Goal: Contribute content: Contribute content

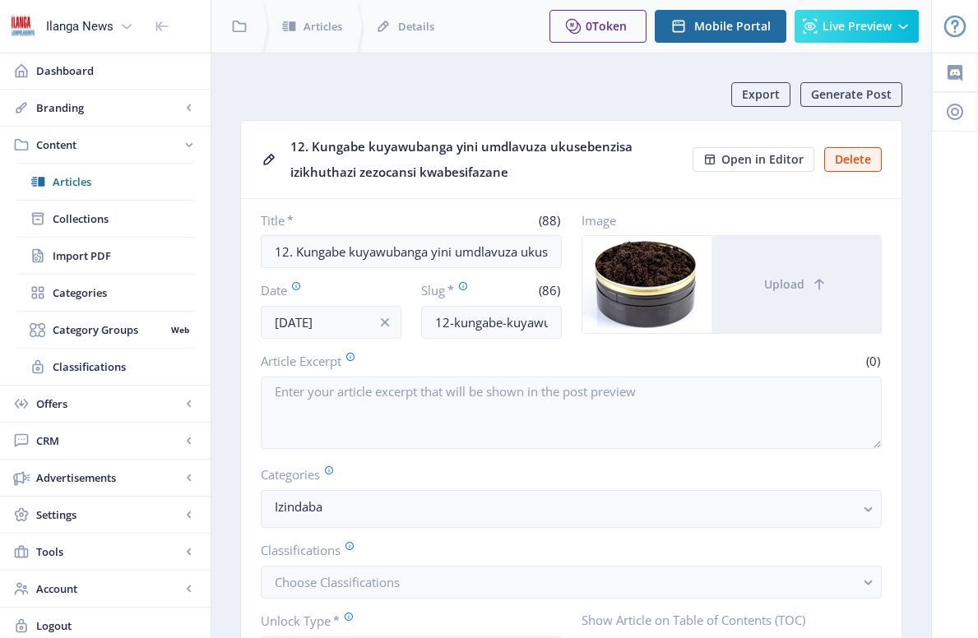
click at [86, 182] on span "Articles" at bounding box center [124, 182] width 142 height 16
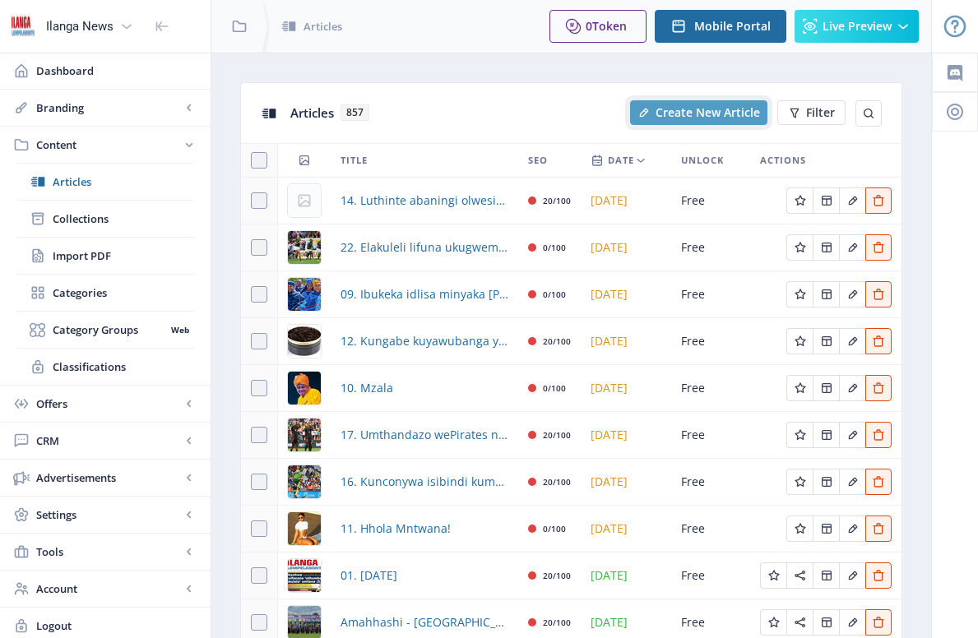
click at [718, 118] on span "Create New Article" at bounding box center [708, 112] width 104 height 13
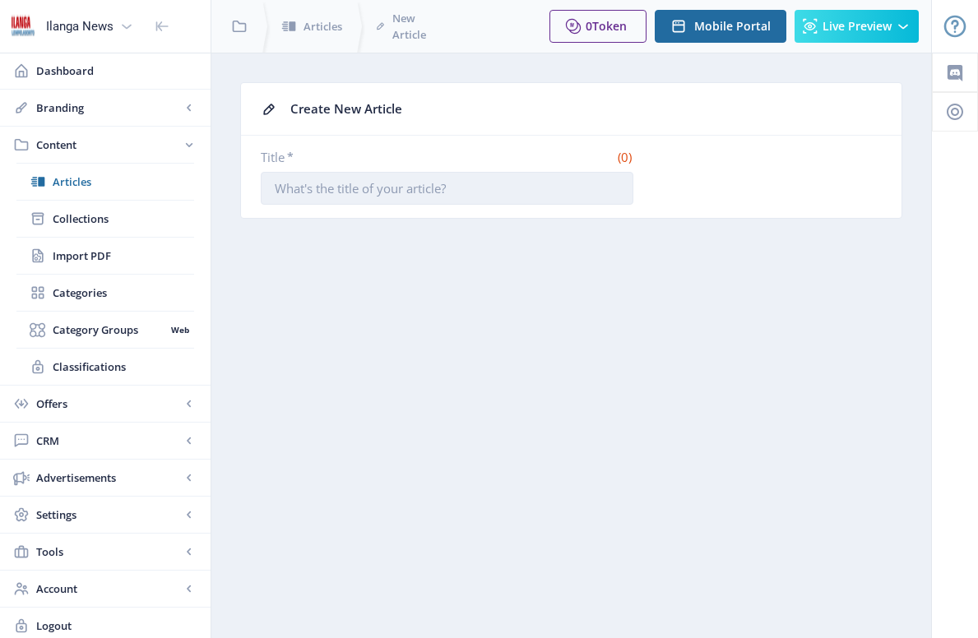
click at [446, 193] on input "Title *" at bounding box center [447, 188] width 373 height 33
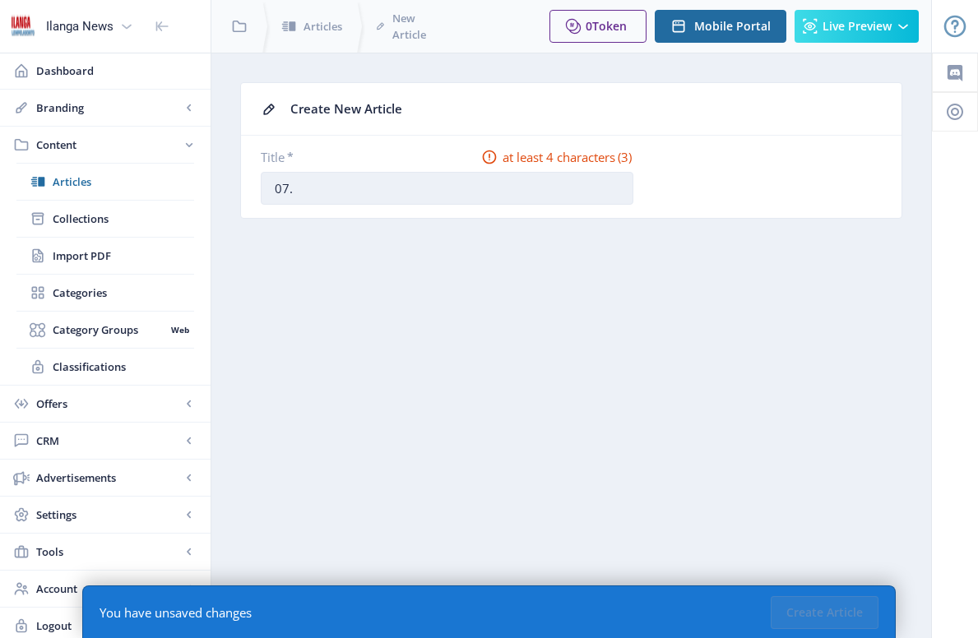
click at [376, 191] on input "07." at bounding box center [447, 188] width 373 height 33
click at [376, 189] on input "07." at bounding box center [447, 188] width 373 height 33
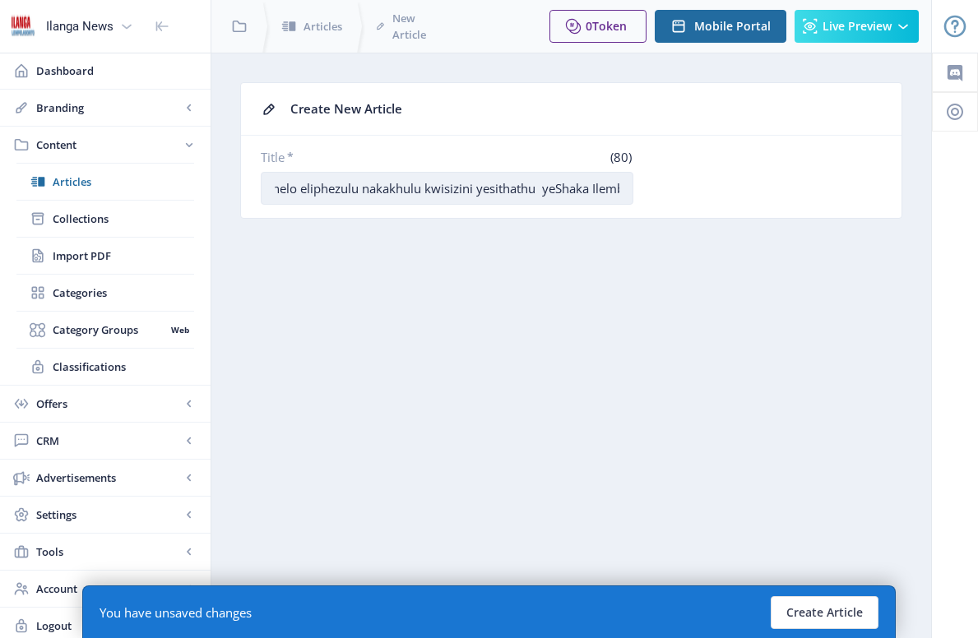
scroll to position [0, 135]
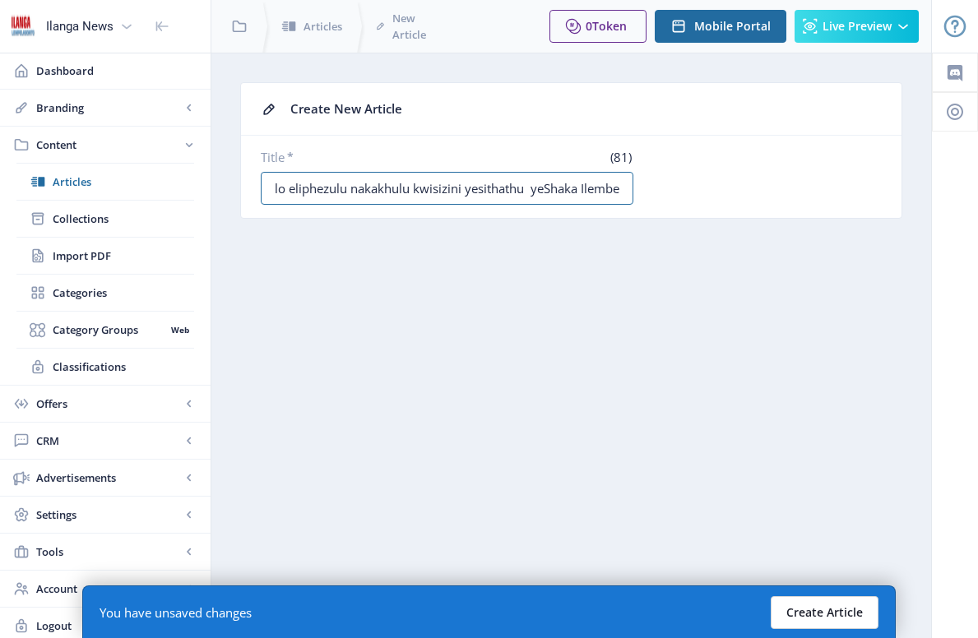
type input "07. Bathembisa iqophelo eliphezulu nakakhulu kwisizini yesithathu yeShaka Ilembe"
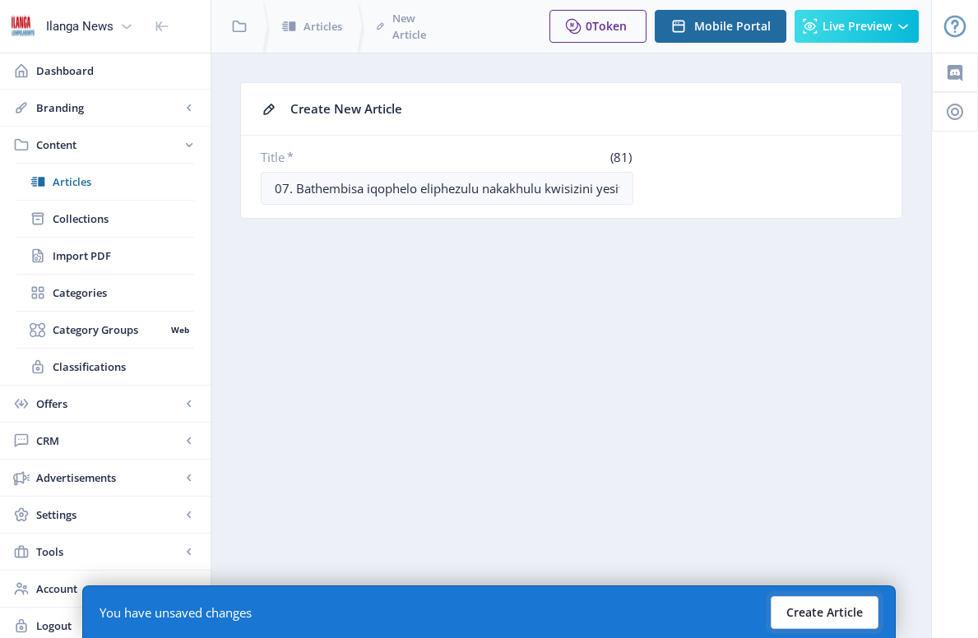
click at [846, 601] on button "Create Article" at bounding box center [825, 613] width 108 height 33
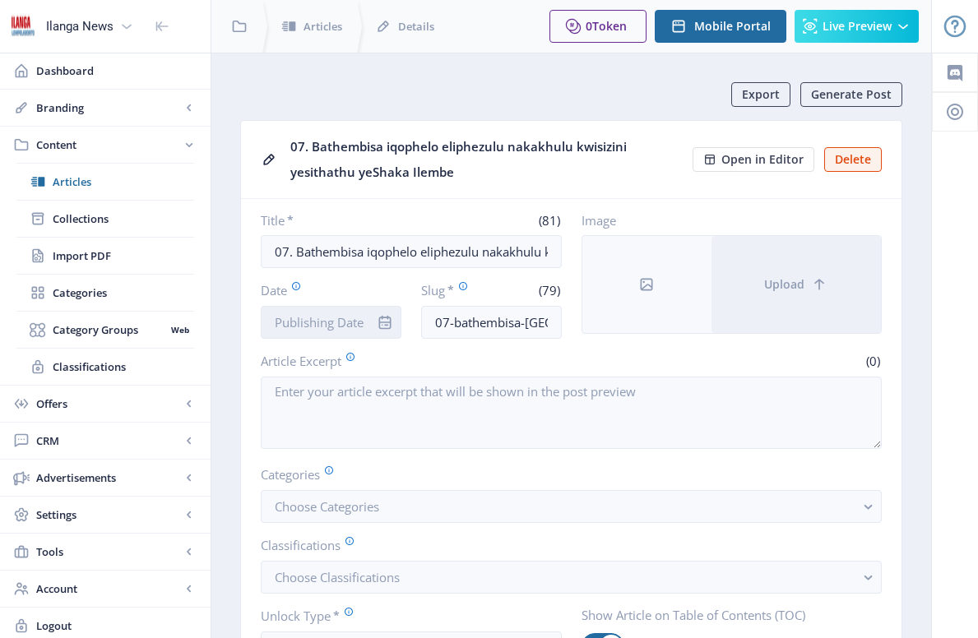
click at [333, 313] on input "Date" at bounding box center [331, 322] width 141 height 33
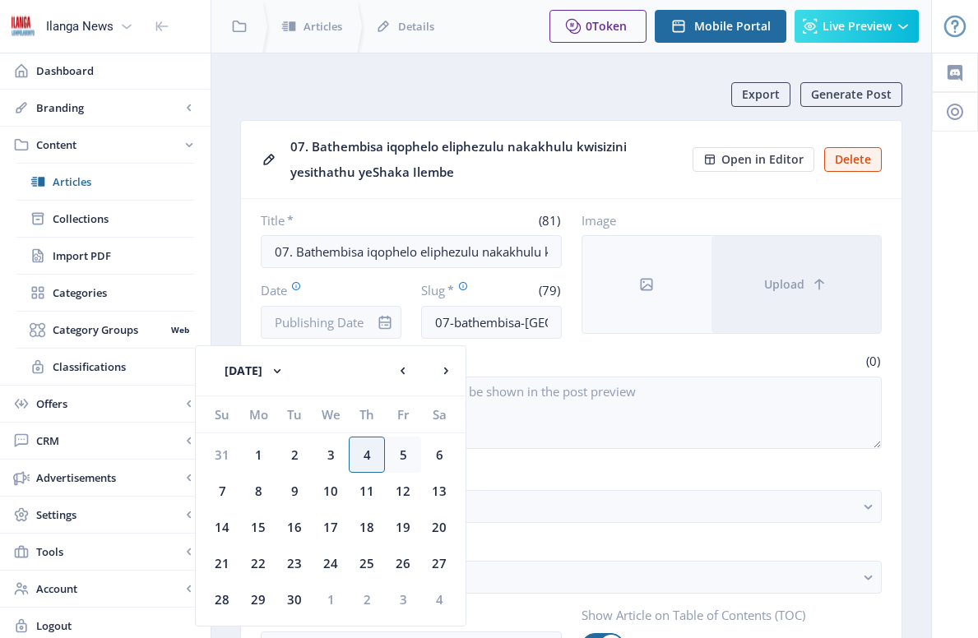
click at [397, 453] on div "5" at bounding box center [403, 455] width 36 height 36
type input "[DATE]"
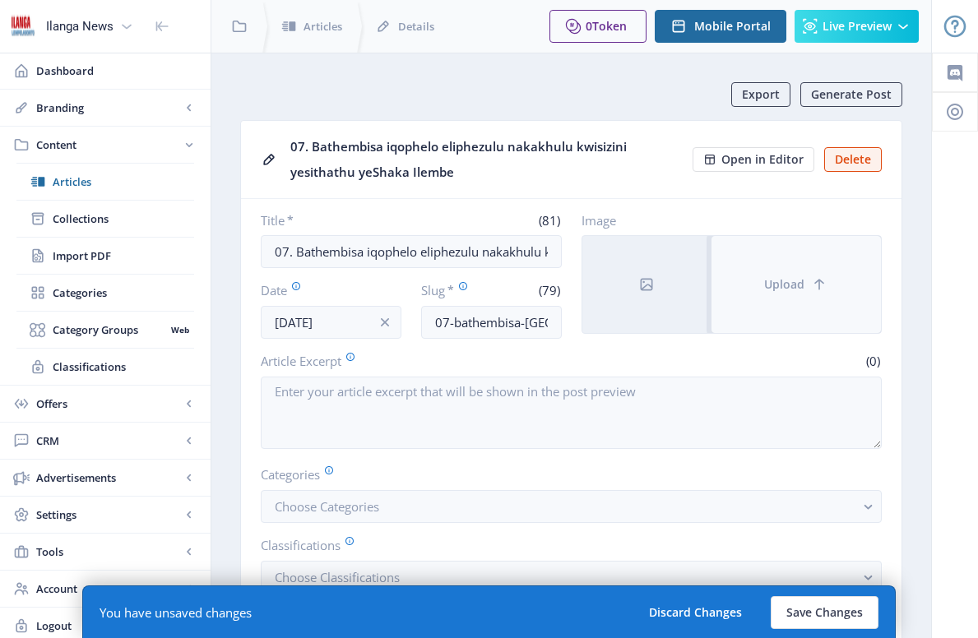
click at [792, 285] on span "Upload" at bounding box center [784, 284] width 40 height 13
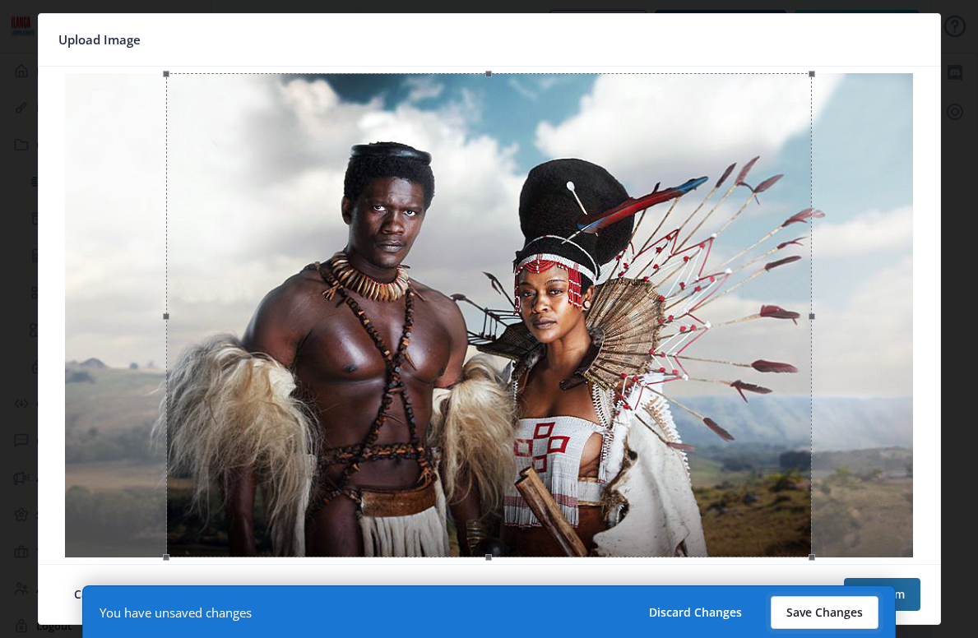
click at [845, 609] on button "Save Changes" at bounding box center [825, 613] width 108 height 33
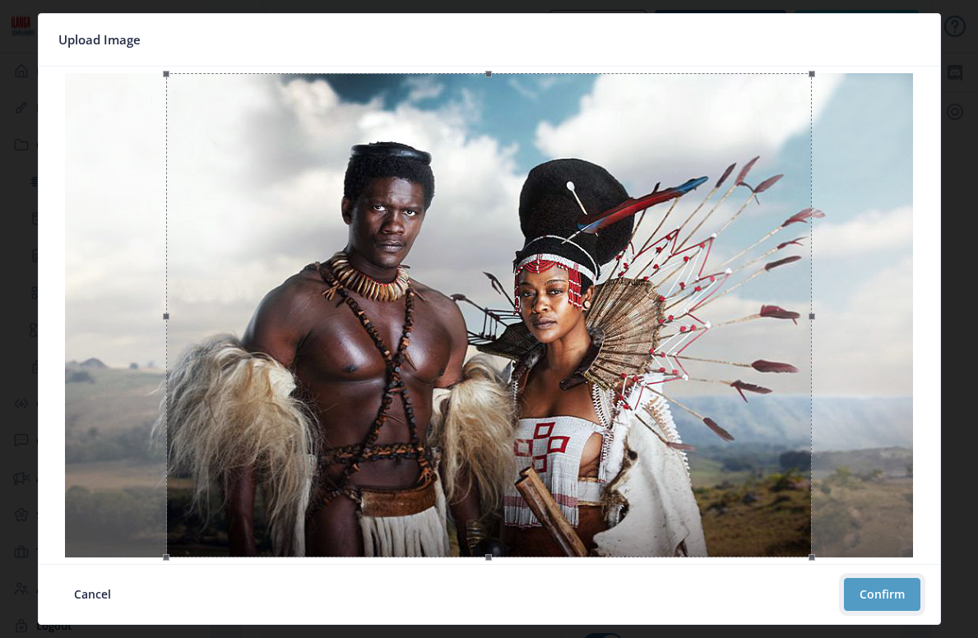
click at [894, 594] on button "Confirm" at bounding box center [882, 594] width 77 height 33
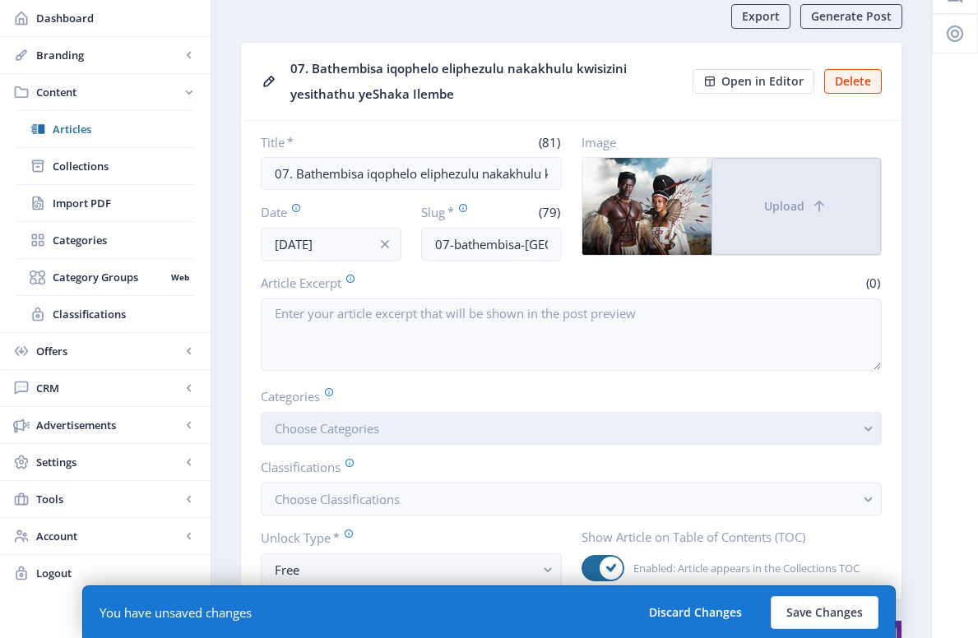
scroll to position [88, 0]
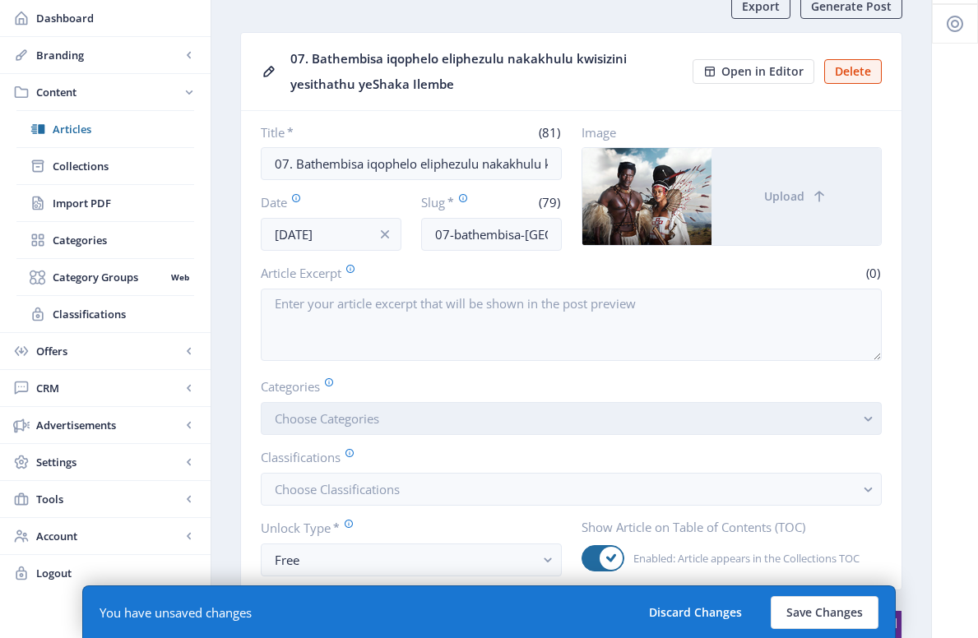
click at [392, 413] on button "Choose Categories" at bounding box center [571, 418] width 621 height 33
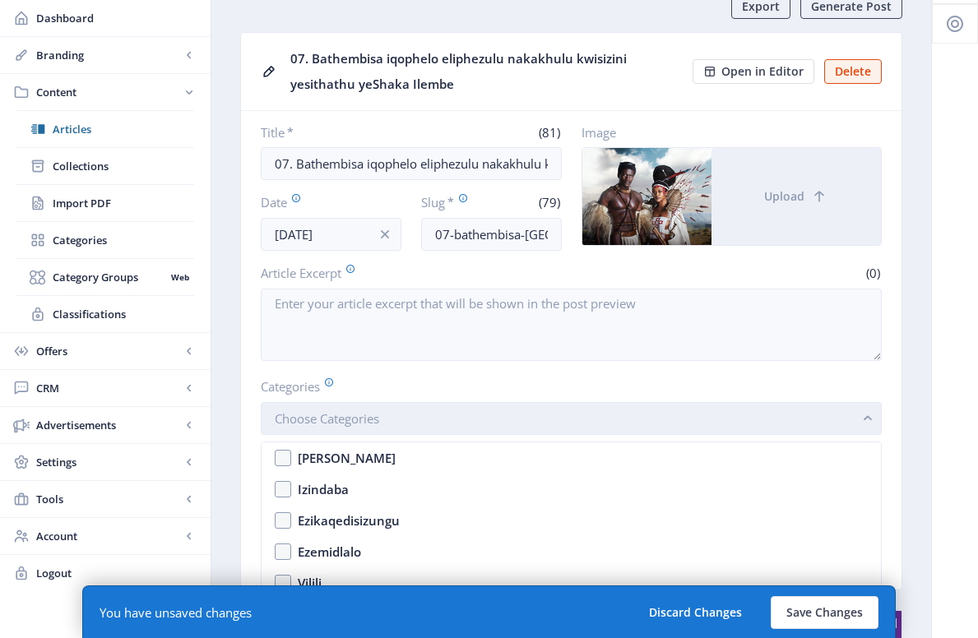
scroll to position [0, 0]
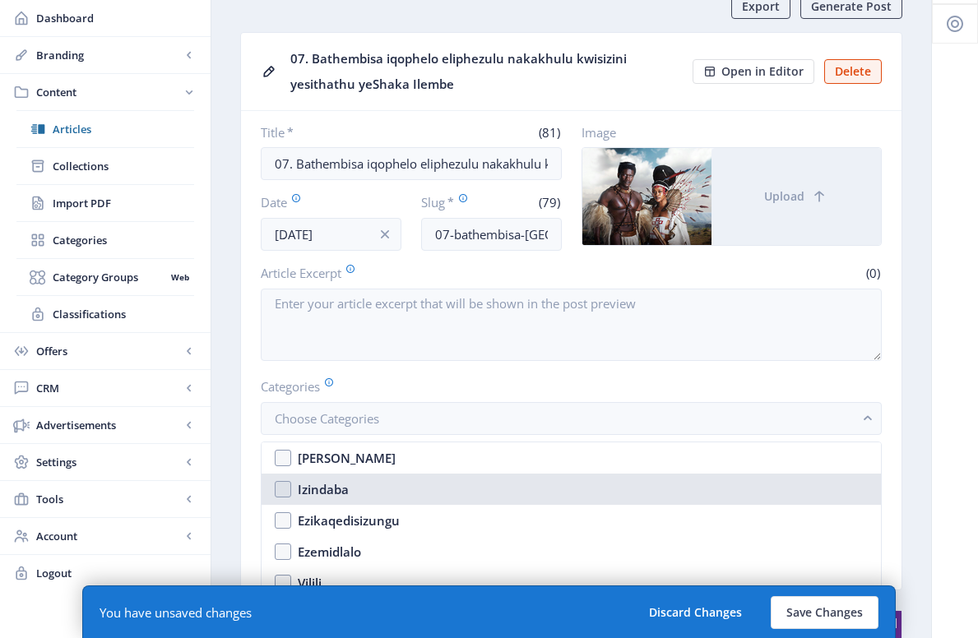
click at [286, 489] on nb-option "Izindaba" at bounding box center [572, 489] width 620 height 31
checkbox input "true"
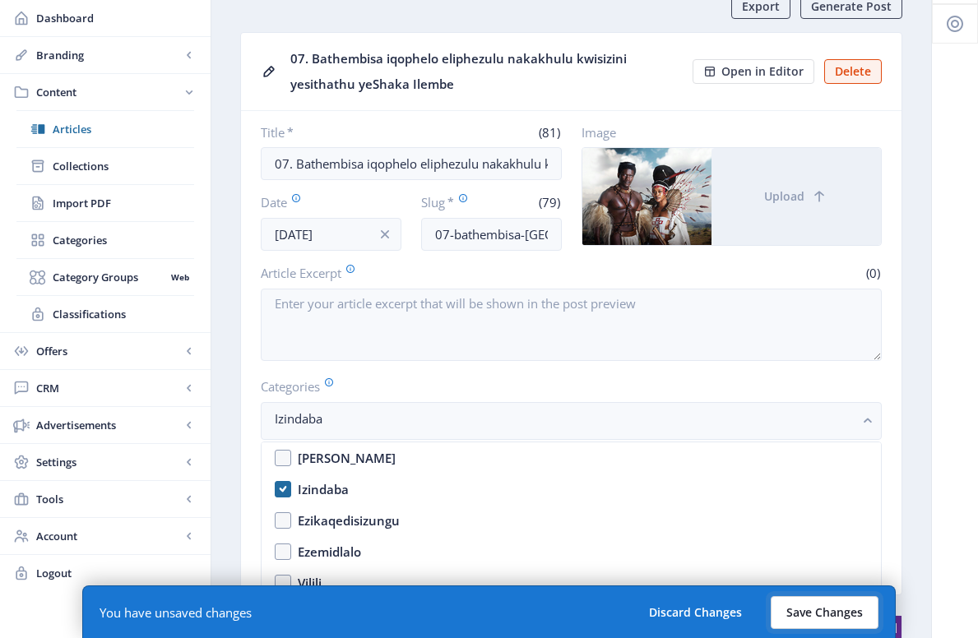
click at [821, 613] on button "Save Changes" at bounding box center [825, 613] width 108 height 33
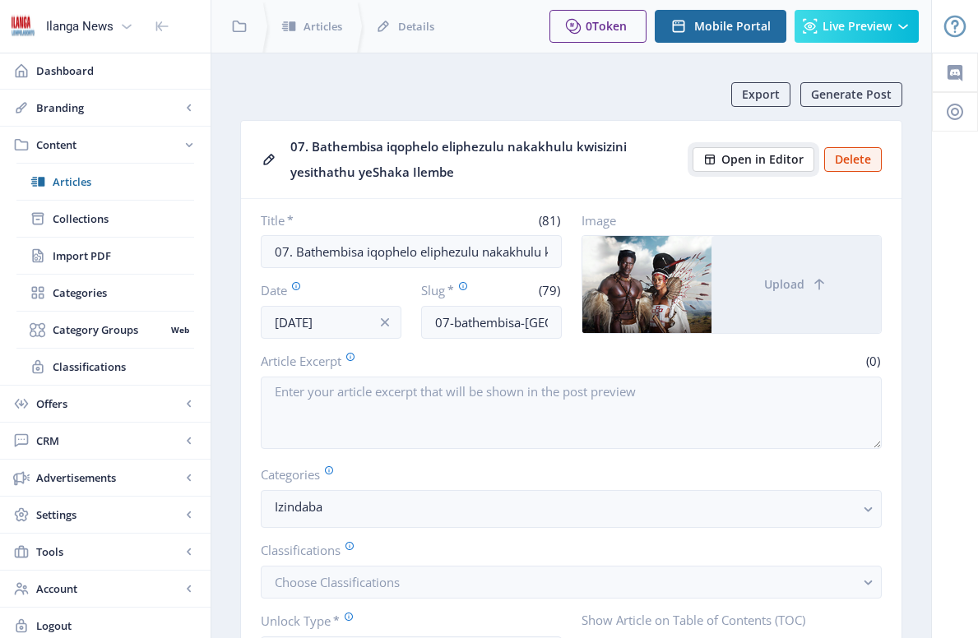
click at [759, 164] on span "Open in Editor" at bounding box center [763, 159] width 82 height 13
